Goal: Information Seeking & Learning: Learn about a topic

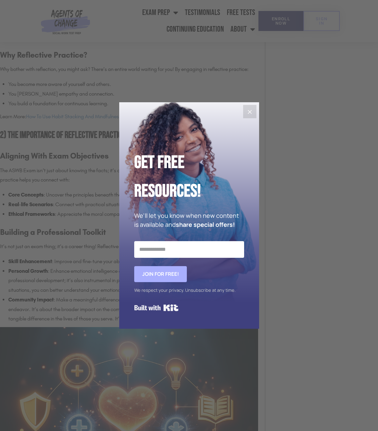
scroll to position [851, 0]
click at [250, 109] on icon "Close" at bounding box center [250, 112] width 8 height 8
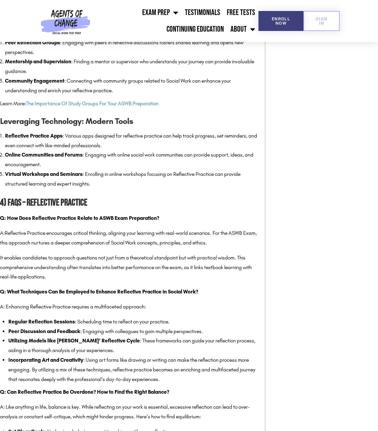
scroll to position [2077, 0]
drag, startPoint x: 129, startPoint y: 244, endPoint x: 223, endPoint y: 239, distance: 94.8
click at [223, 239] on p "A: Reflective Practice encourages critical thinking, aligning your learning wit…" at bounding box center [129, 237] width 258 height 19
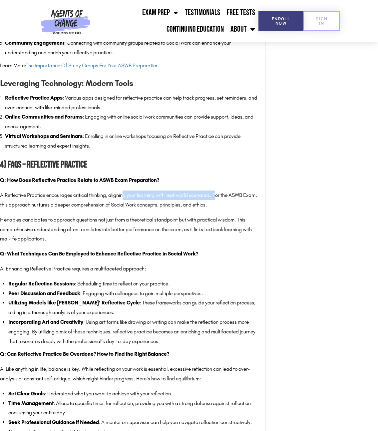
scroll to position [2115, 0]
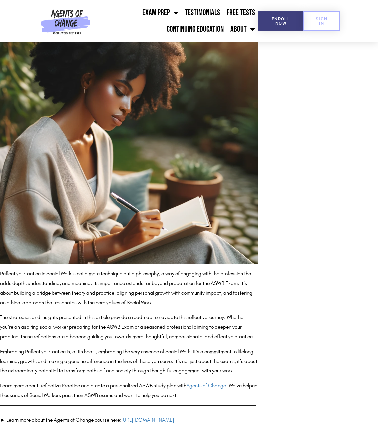
scroll to position [2675, 0]
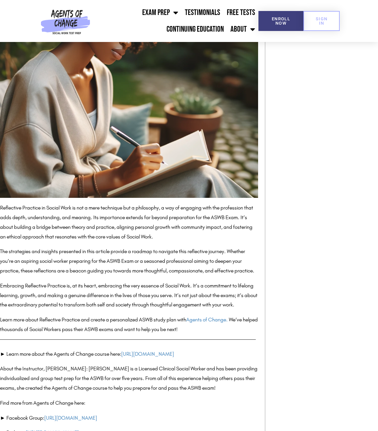
click at [141, 242] on p "Reflective Practice in Social Work is not a mere technique but a philosophy, a …" at bounding box center [129, 222] width 258 height 38
